Goal: Find contact information: Find contact information

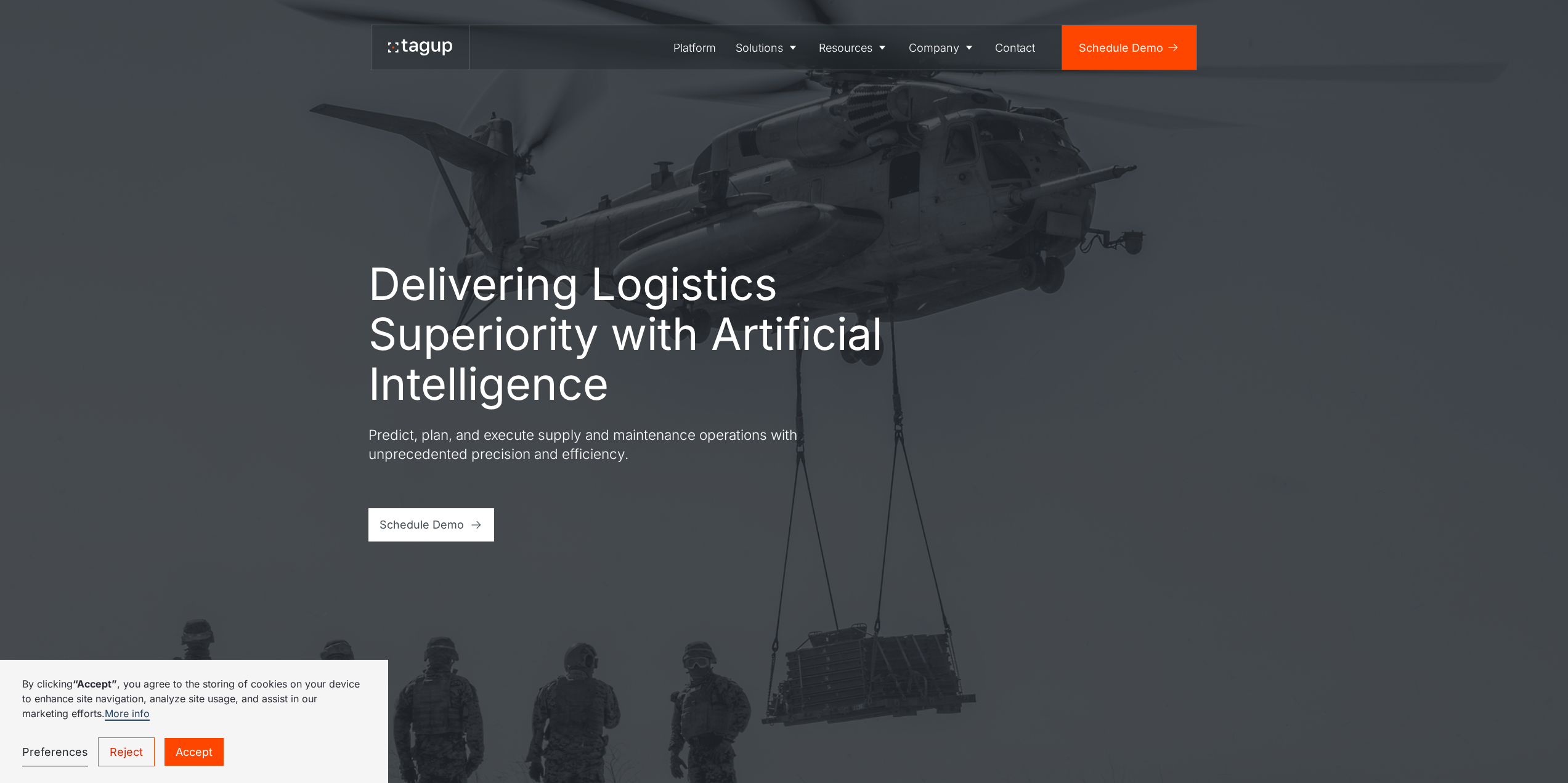
click at [203, 763] on link "Accept" at bounding box center [194, 752] width 59 height 28
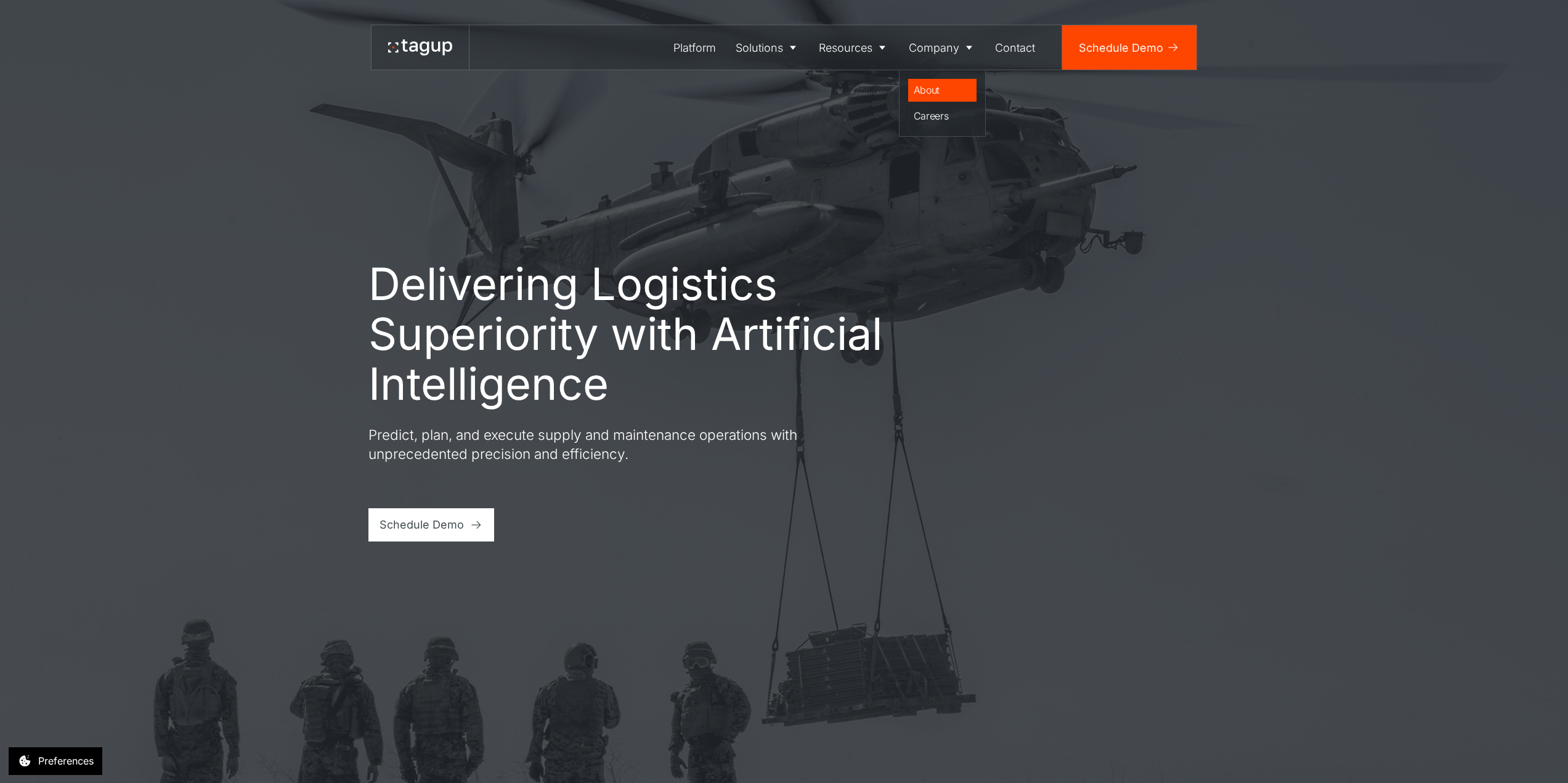
click at [931, 90] on div "About" at bounding box center [942, 90] width 58 height 15
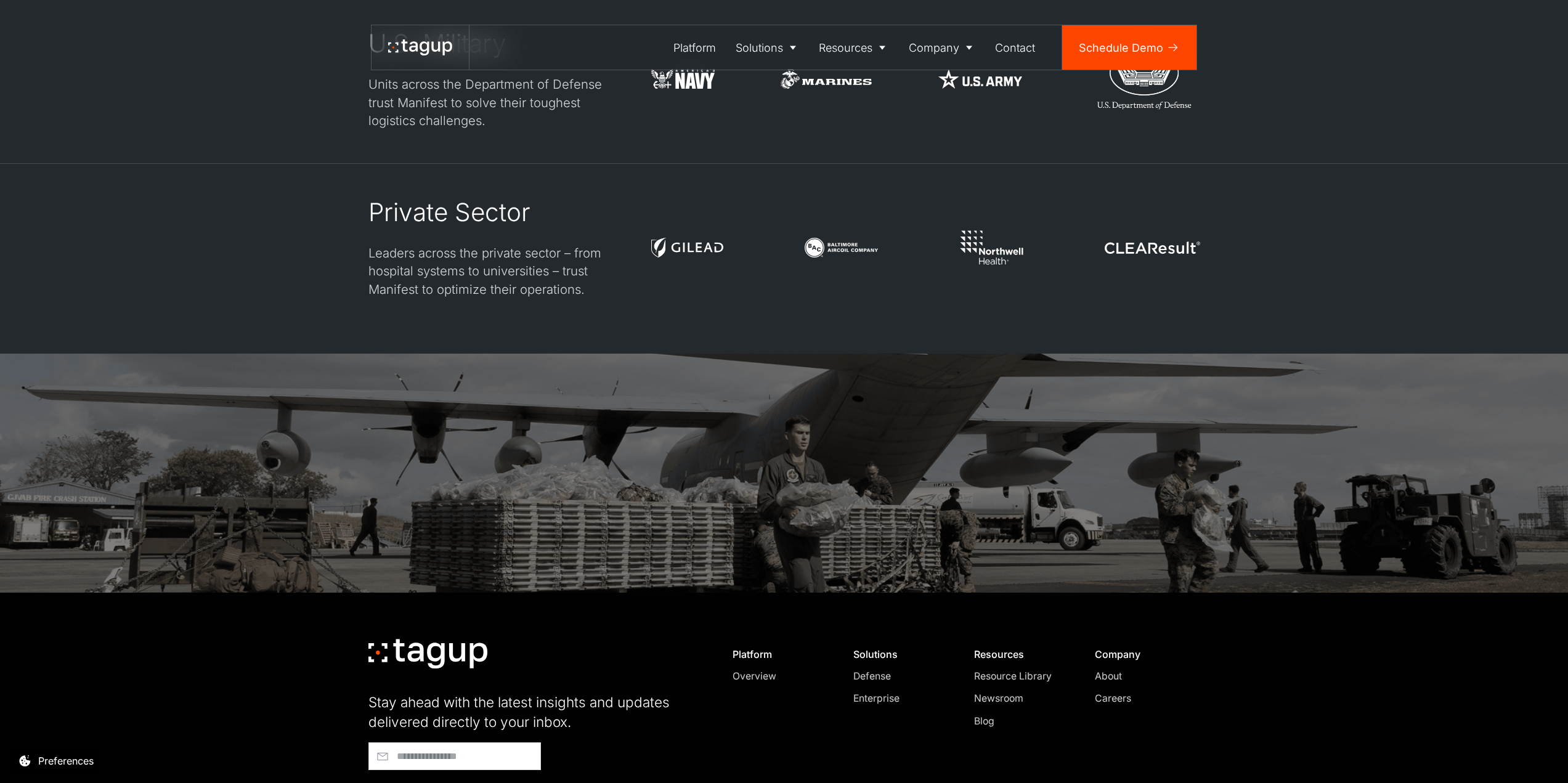
scroll to position [3469, 0]
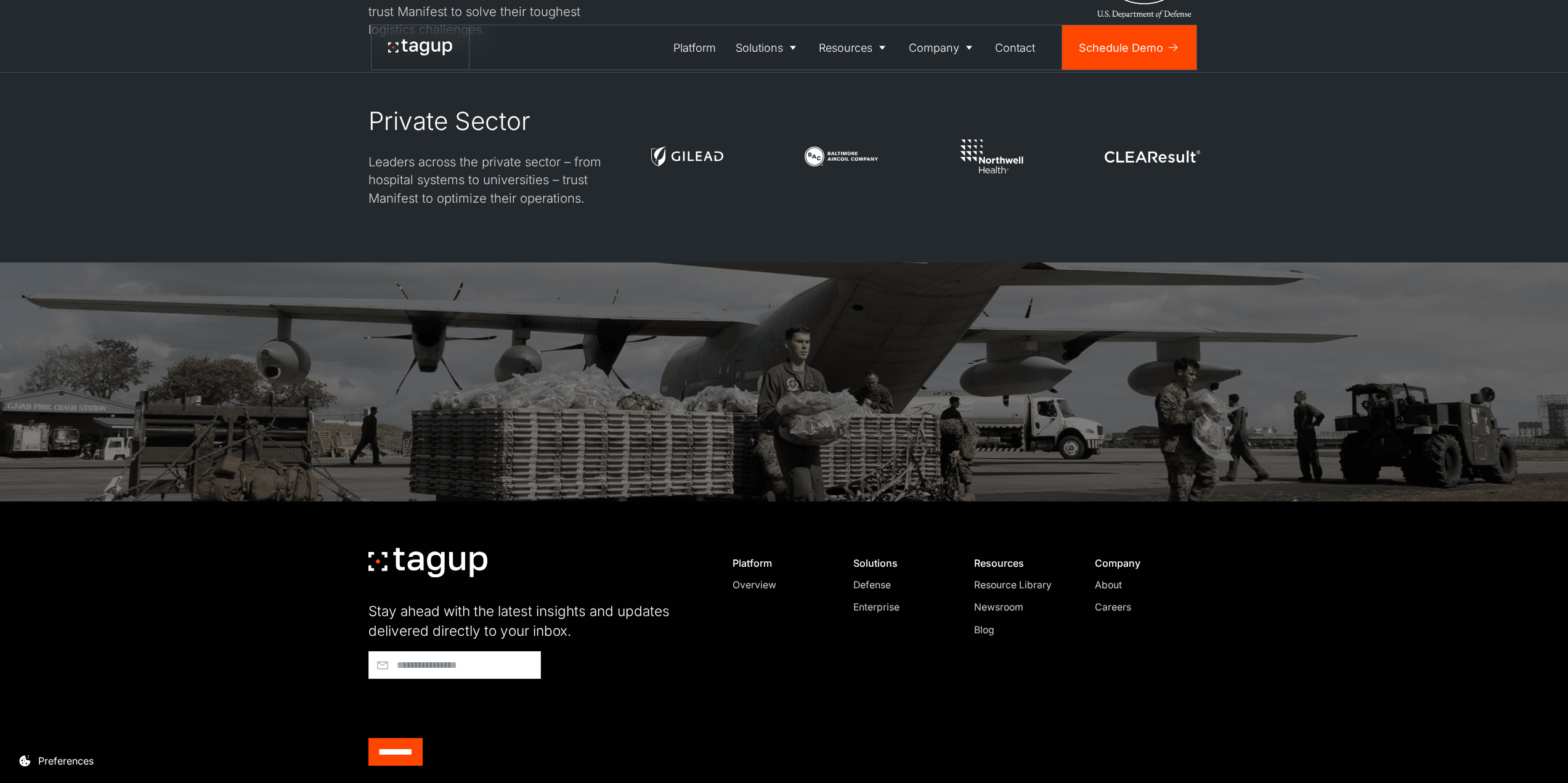
click at [1105, 578] on div "About" at bounding box center [1141, 586] width 94 height 15
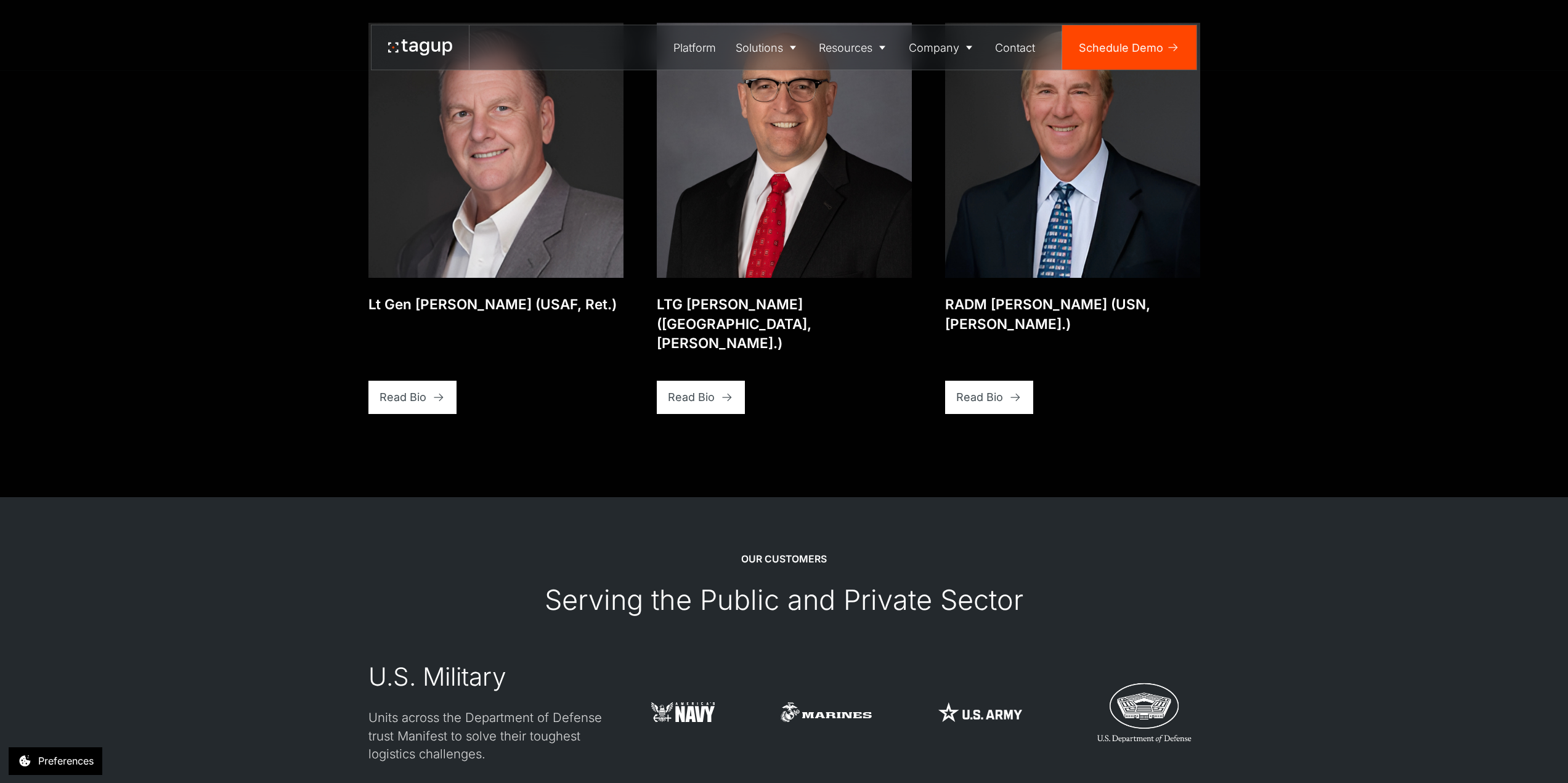
scroll to position [2745, 0]
click at [1018, 48] on div "Contact" at bounding box center [1015, 47] width 40 height 16
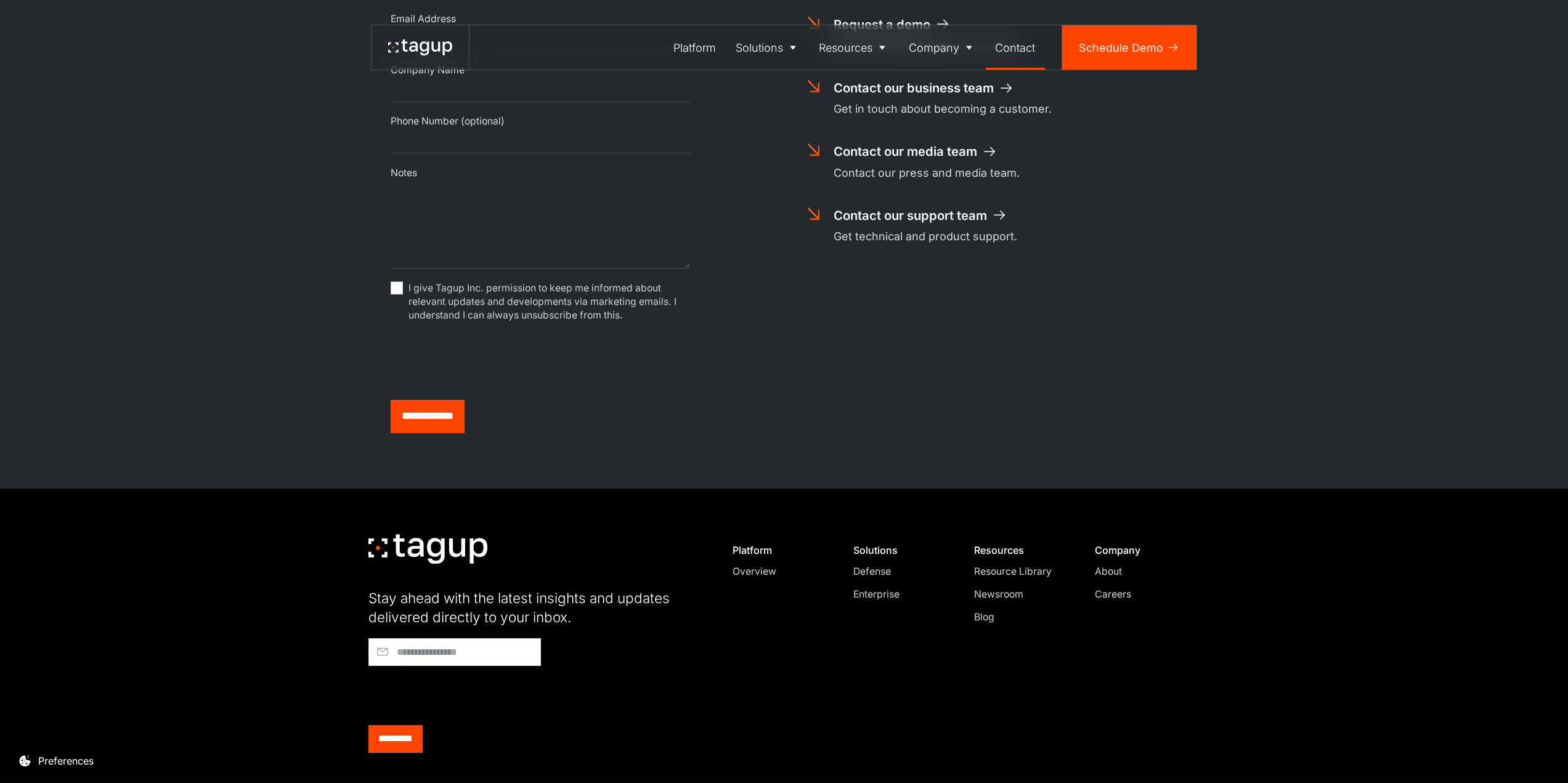
scroll to position [693, 0]
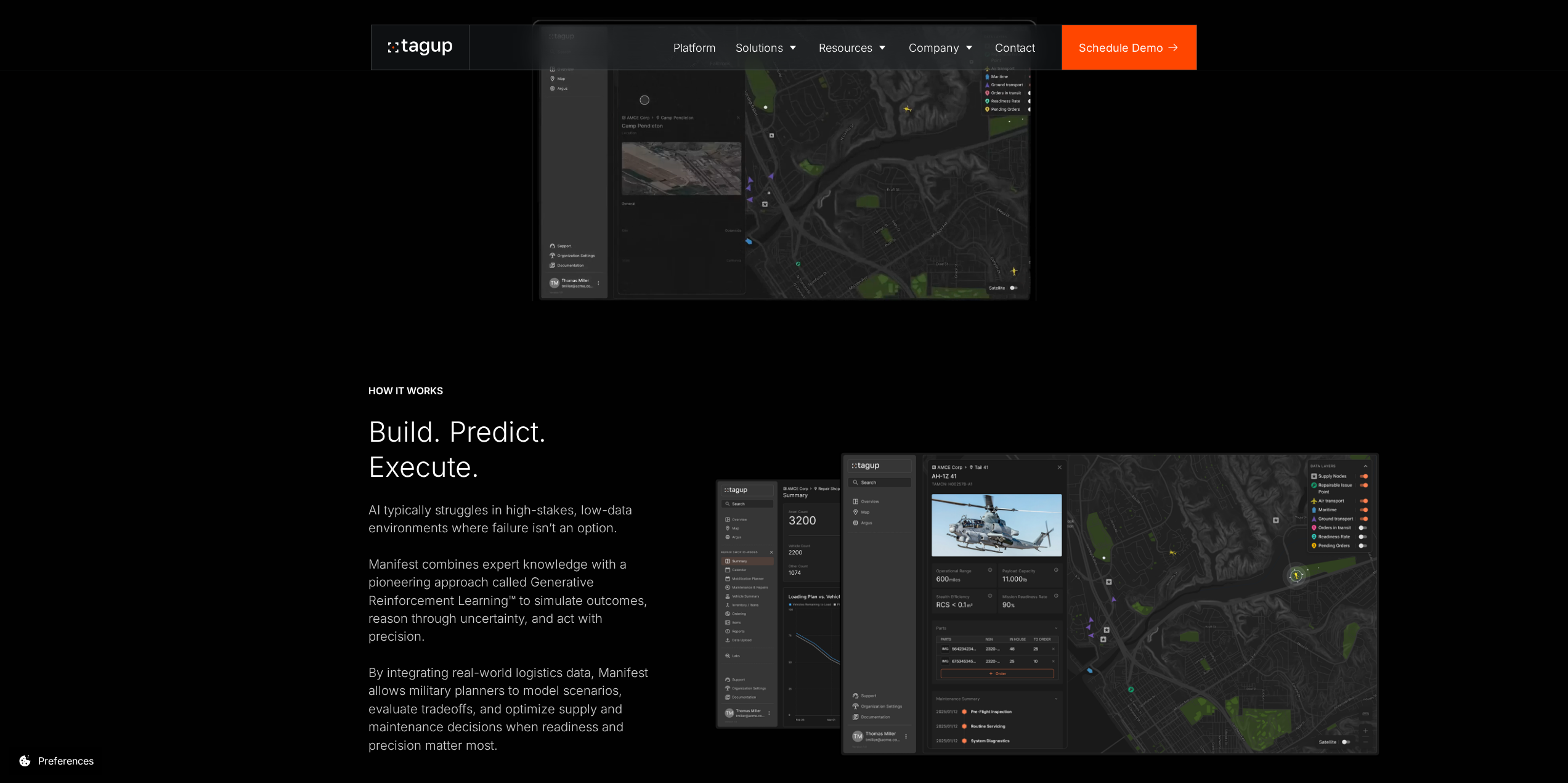
scroll to position [2206, 0]
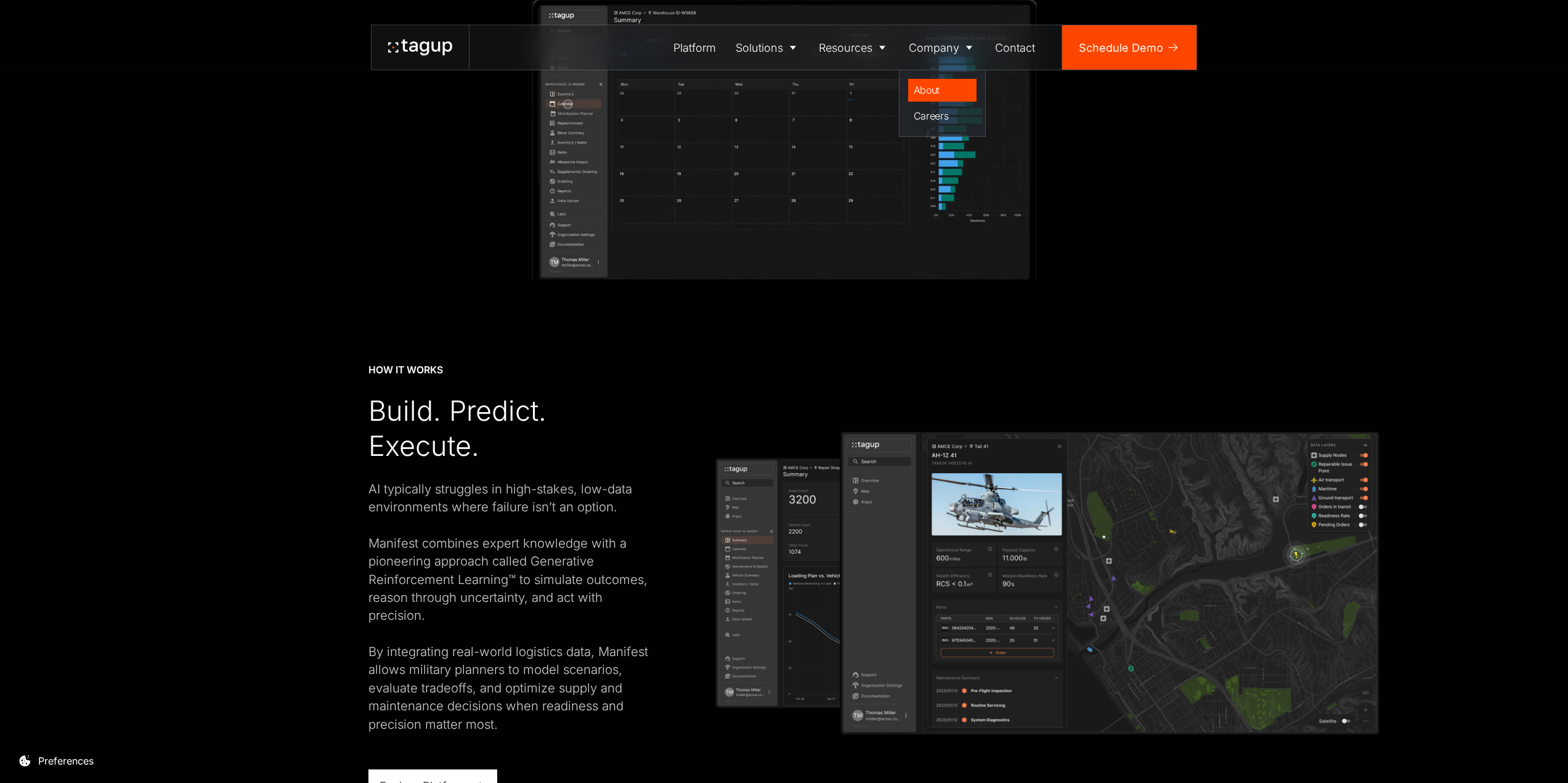
click at [936, 88] on div "About" at bounding box center [942, 90] width 58 height 15
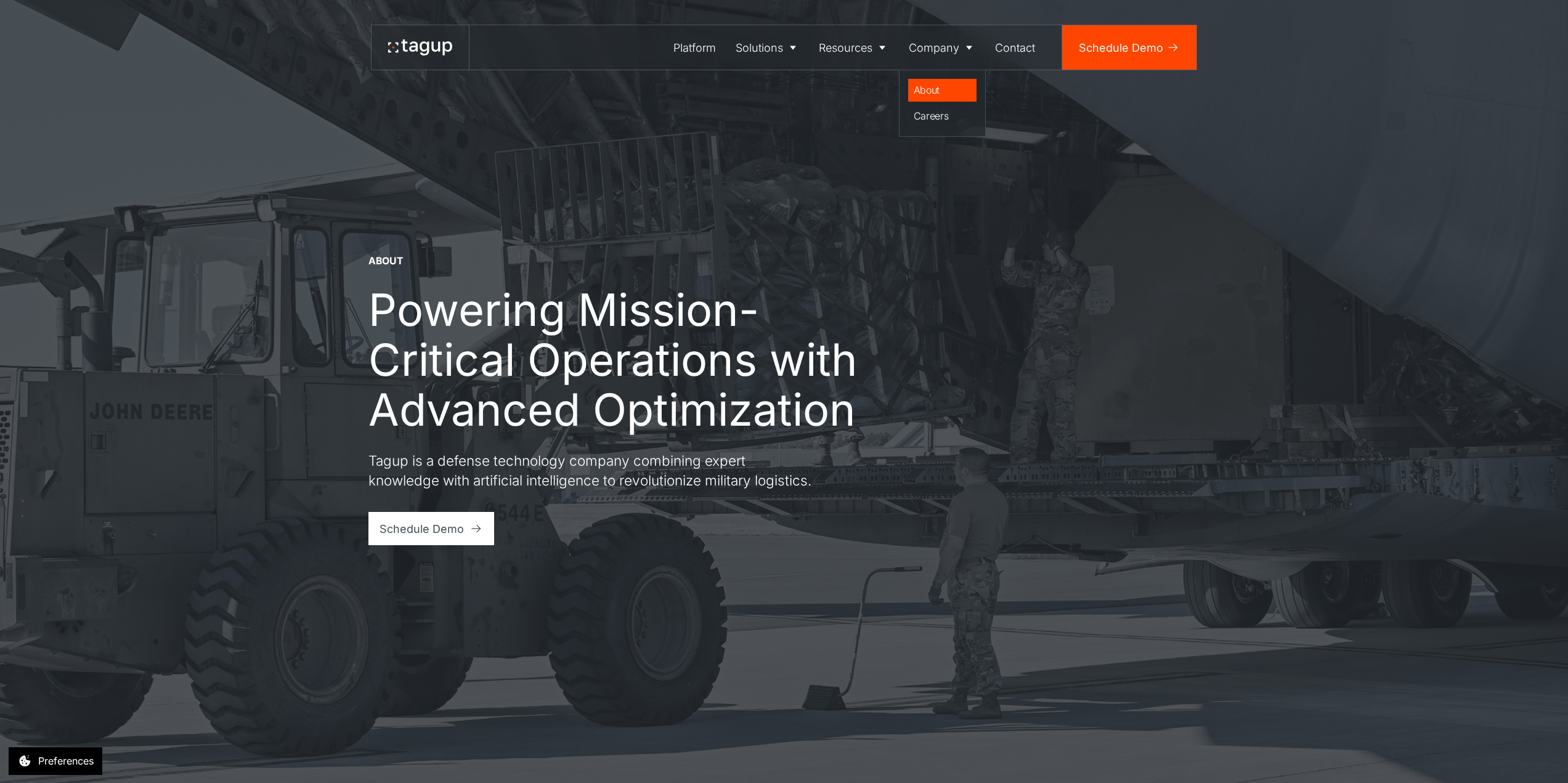
click at [928, 91] on div "About" at bounding box center [942, 90] width 58 height 15
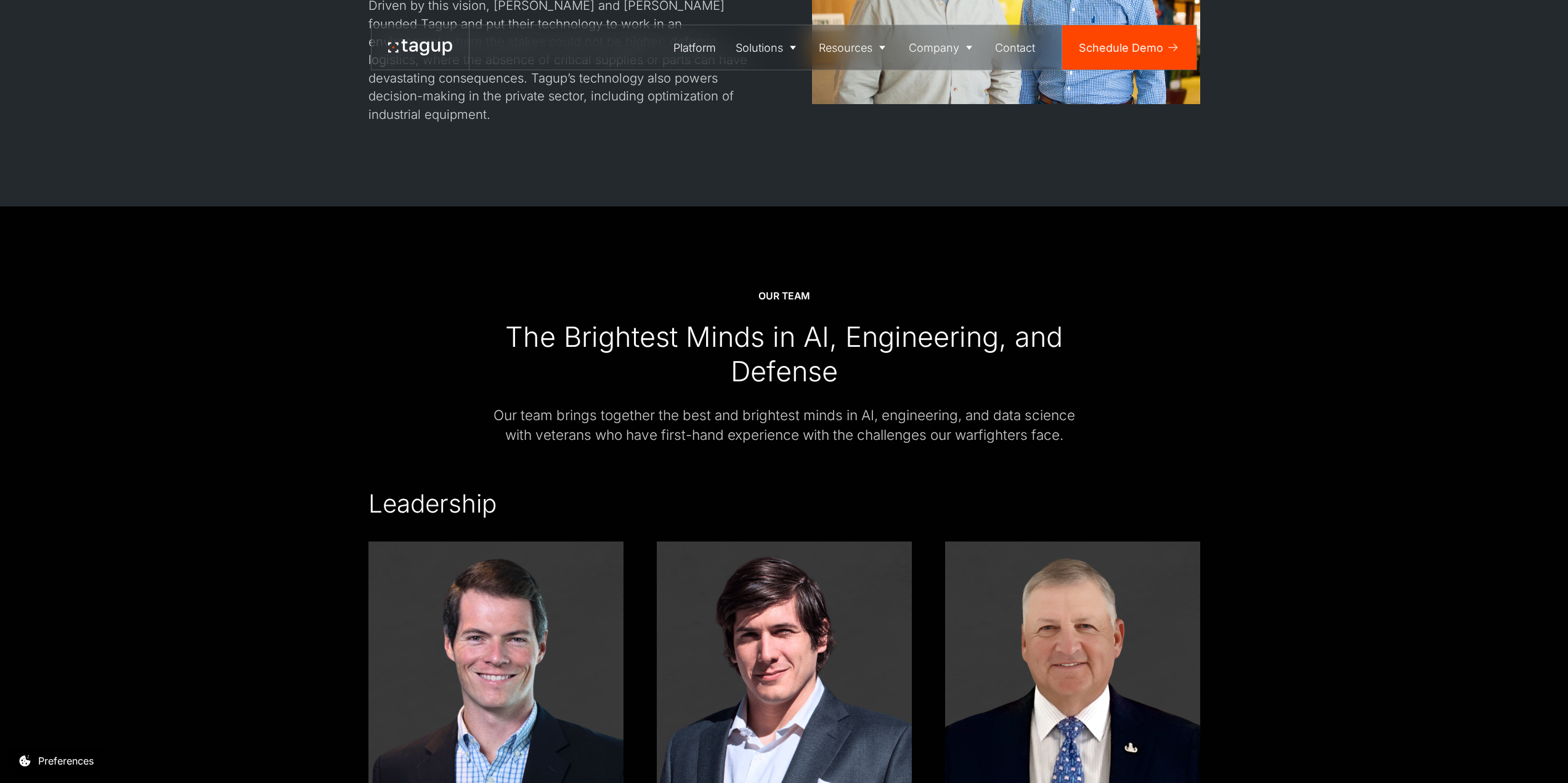
scroll to position [1721, 0]
